Goal: Find specific page/section: Find specific page/section

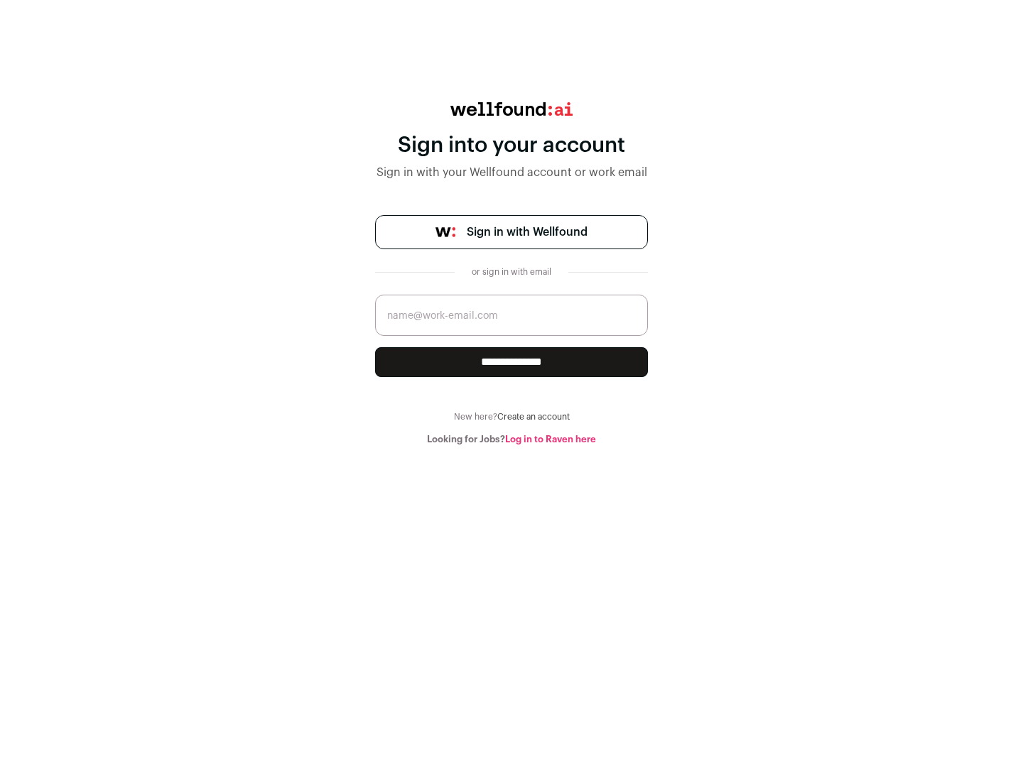
click at [526, 232] on span "Sign in with Wellfound" at bounding box center [527, 232] width 121 height 17
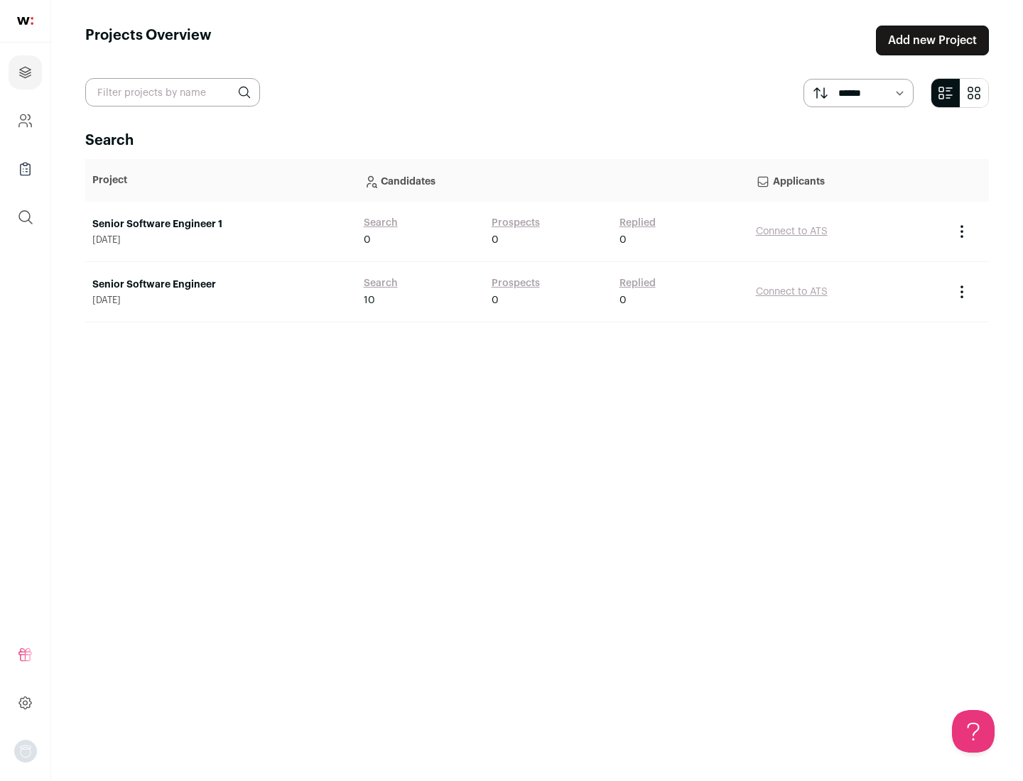
click at [220, 285] on link "Senior Software Engineer" at bounding box center [220, 285] width 257 height 14
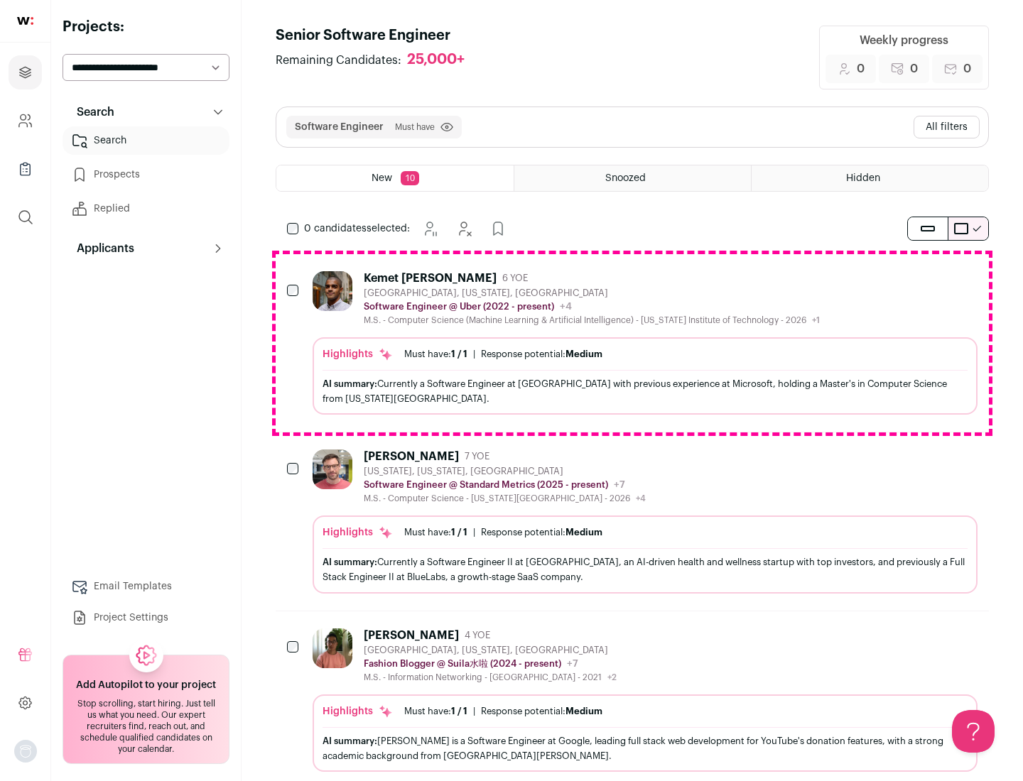
click at [632, 343] on div "Highlights Must have: 1 / 1 How many must haves have been fulfilled? | Response…" at bounding box center [645, 375] width 665 height 77
